Goal: Find specific page/section

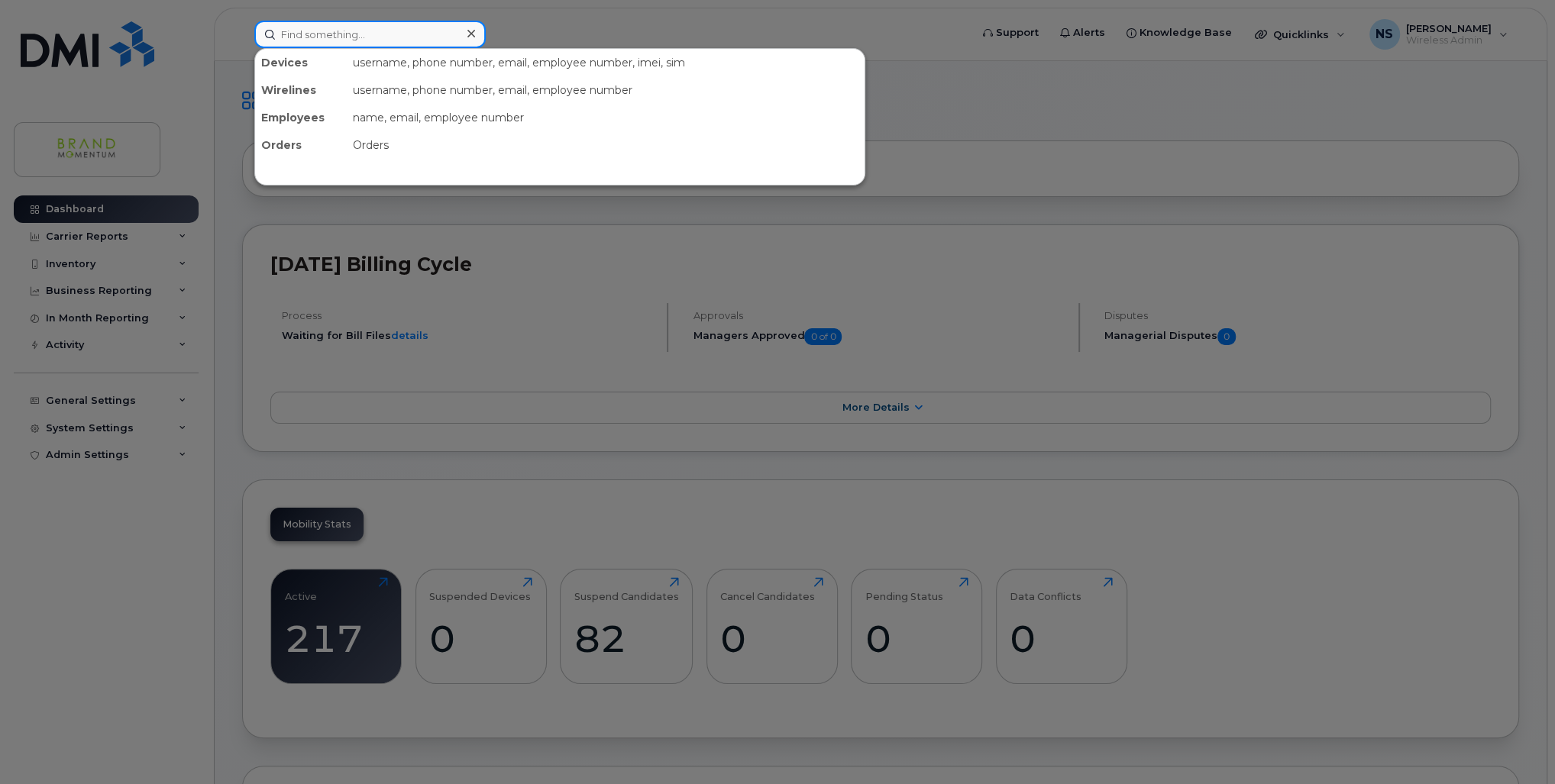
click at [321, 37] on input at bounding box center [370, 34] width 232 height 28
type input "core"
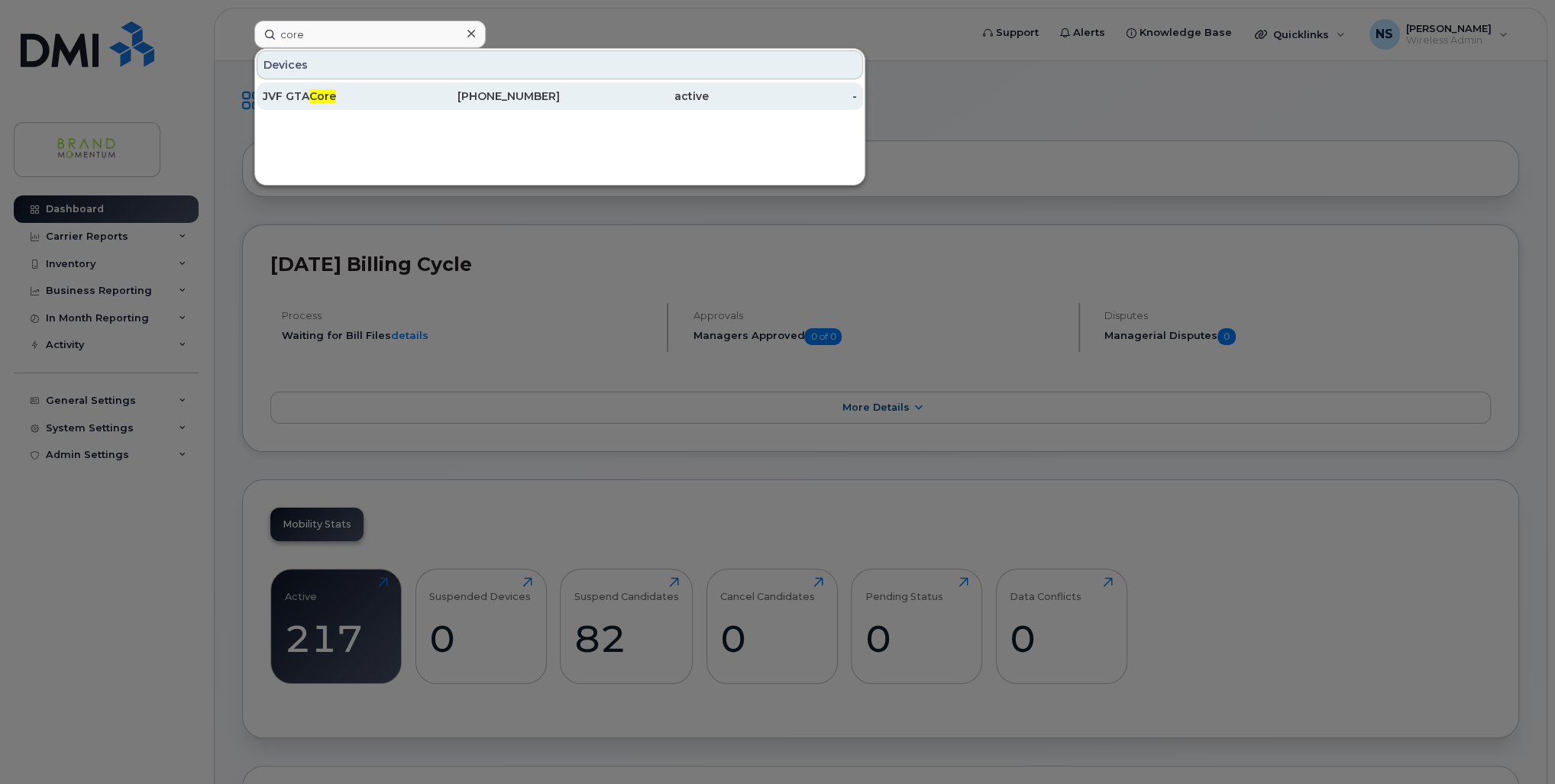
click at [314, 95] on span "Core" at bounding box center [323, 96] width 27 height 14
